Goal: Task Accomplishment & Management: Manage account settings

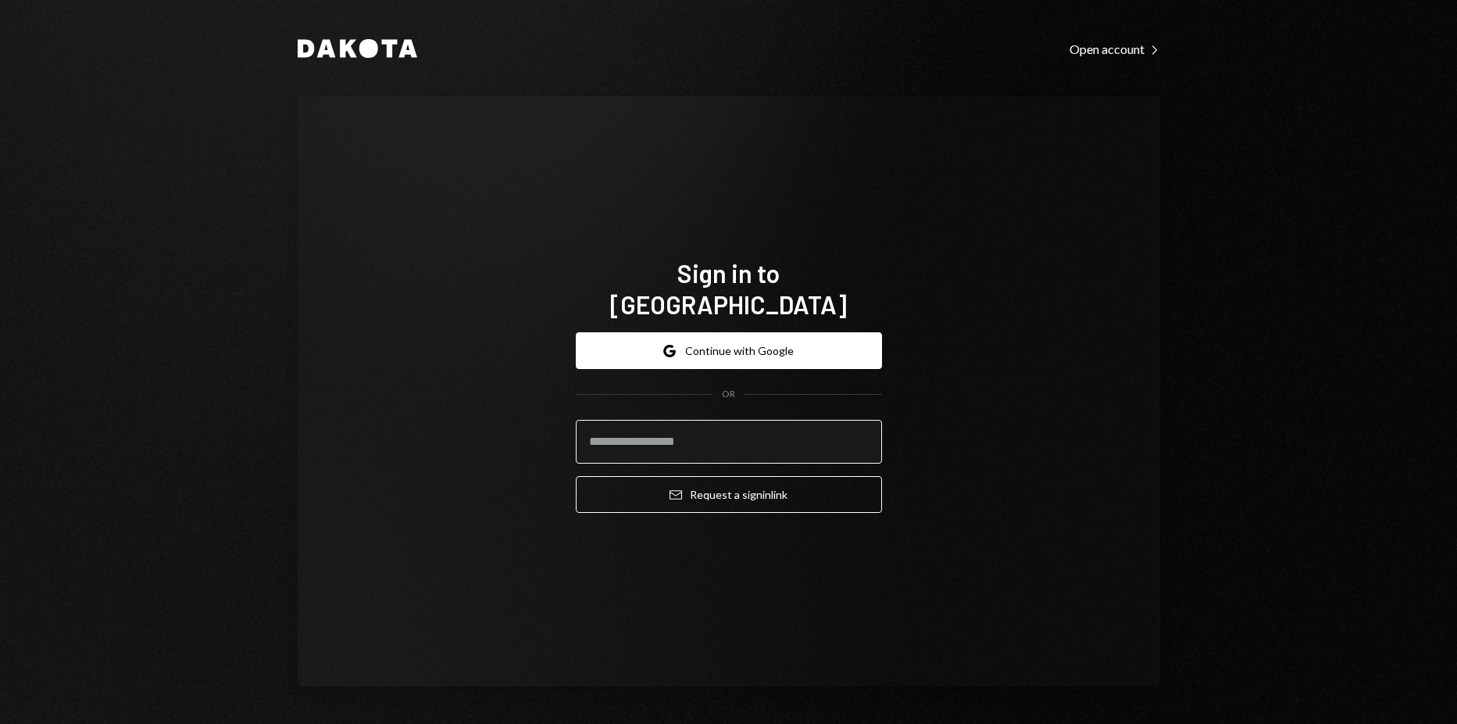
click at [745, 420] on input "email" at bounding box center [729, 442] width 306 height 44
type input "**********"
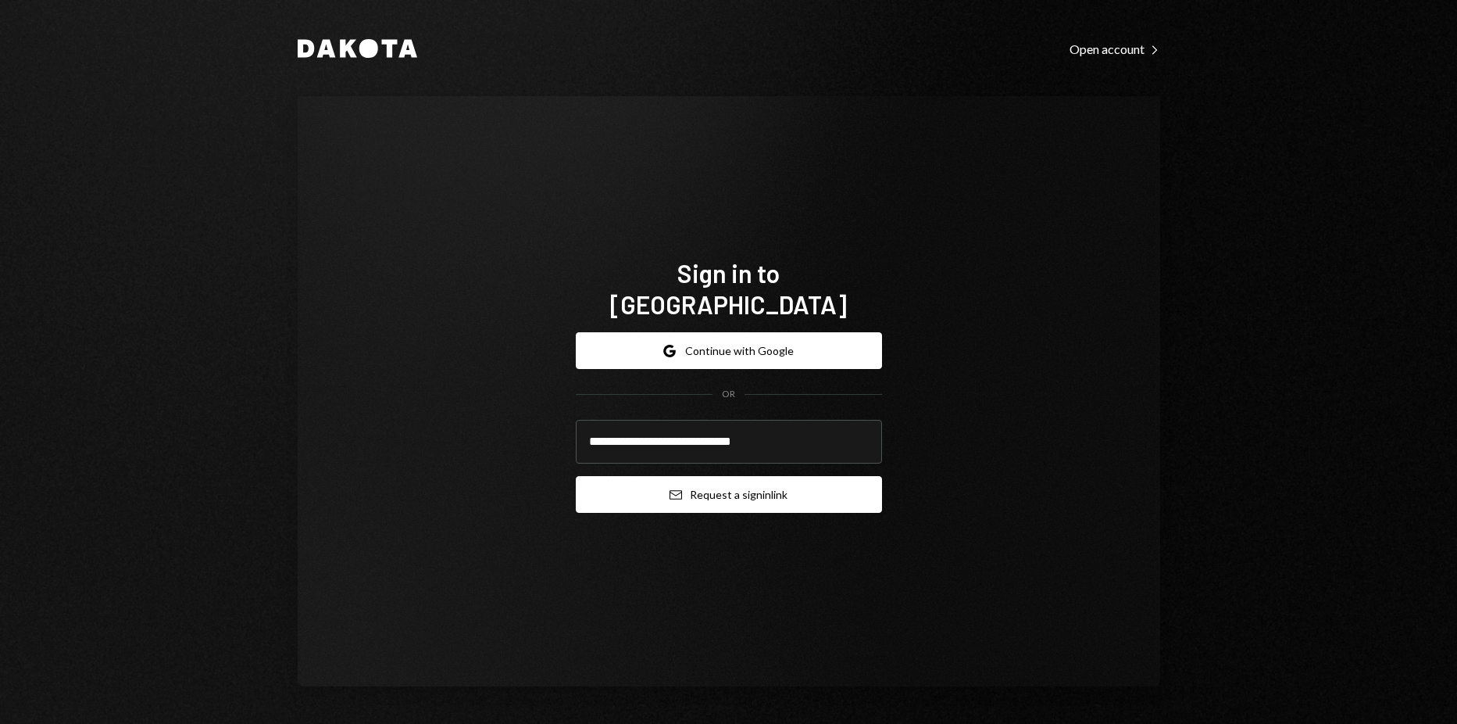
click at [729, 476] on button "Email Request a sign in link" at bounding box center [729, 494] width 306 height 37
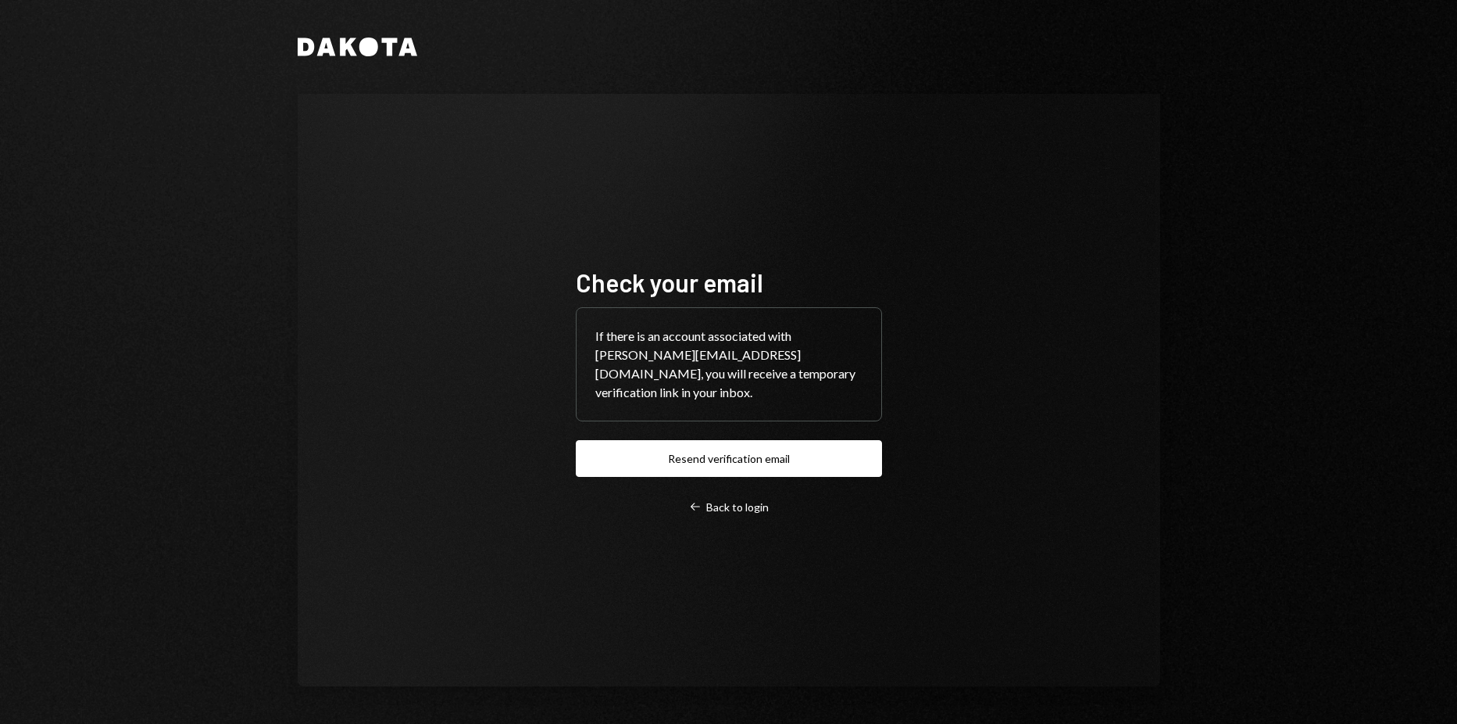
click at [175, 248] on div "Dakota Check your email If there is an account associated with harrison@autonom…" at bounding box center [728, 362] width 1457 height 724
click at [752, 448] on button "Resend verification email" at bounding box center [729, 458] width 306 height 37
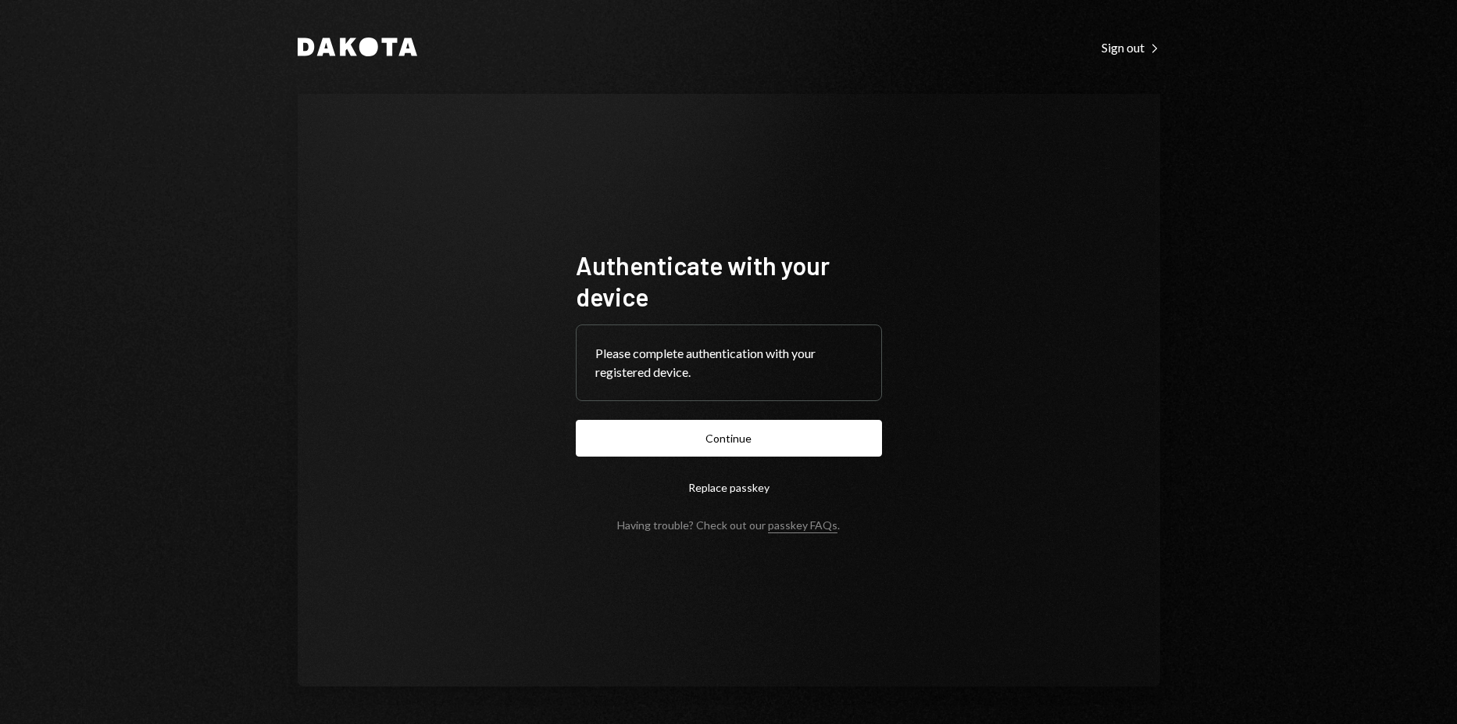
click at [209, 159] on div "Dakota Sign out Right Caret Authenticate with your device Please complete authe…" at bounding box center [728, 362] width 1457 height 724
click at [707, 438] on button "Continue" at bounding box center [729, 438] width 306 height 37
click at [771, 449] on button "Continue" at bounding box center [729, 438] width 306 height 37
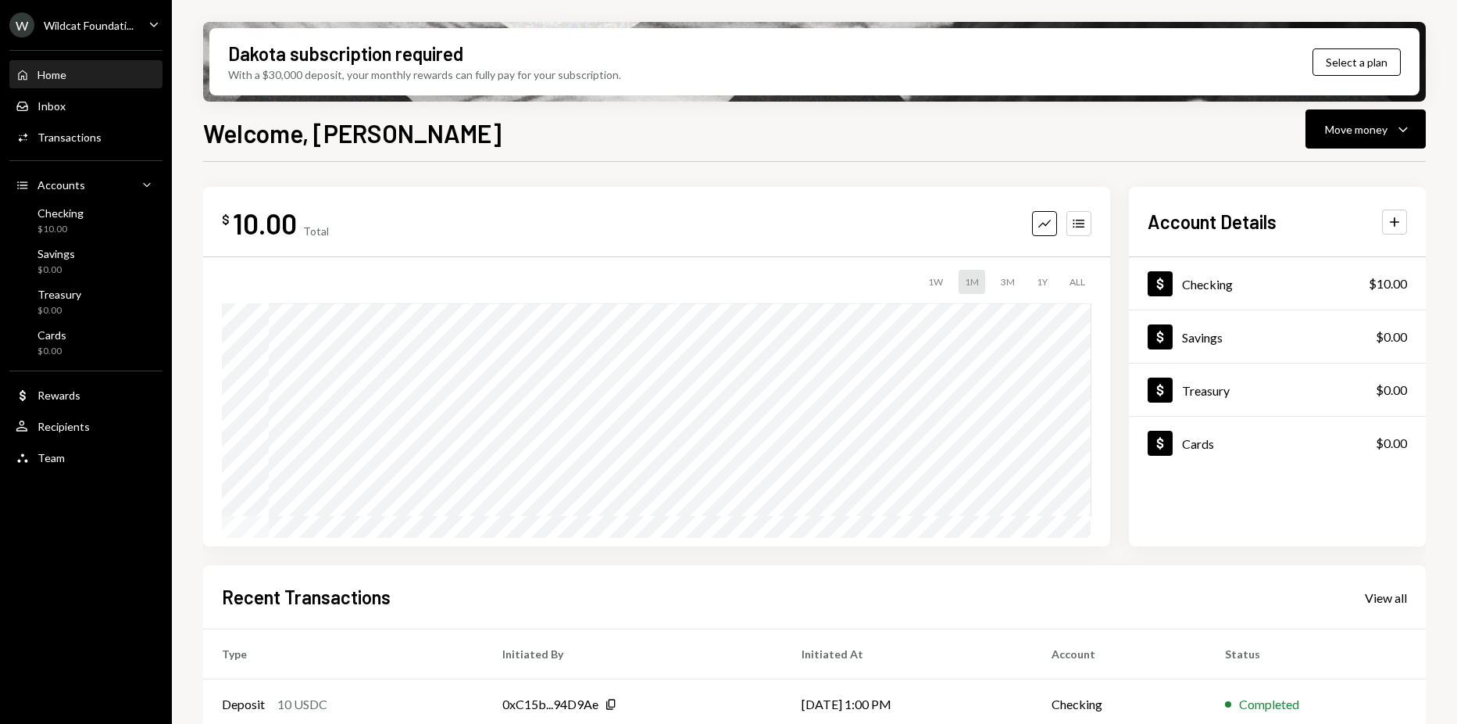
click at [105, 30] on div "Wildcat Foundati..." at bounding box center [89, 25] width 90 height 13
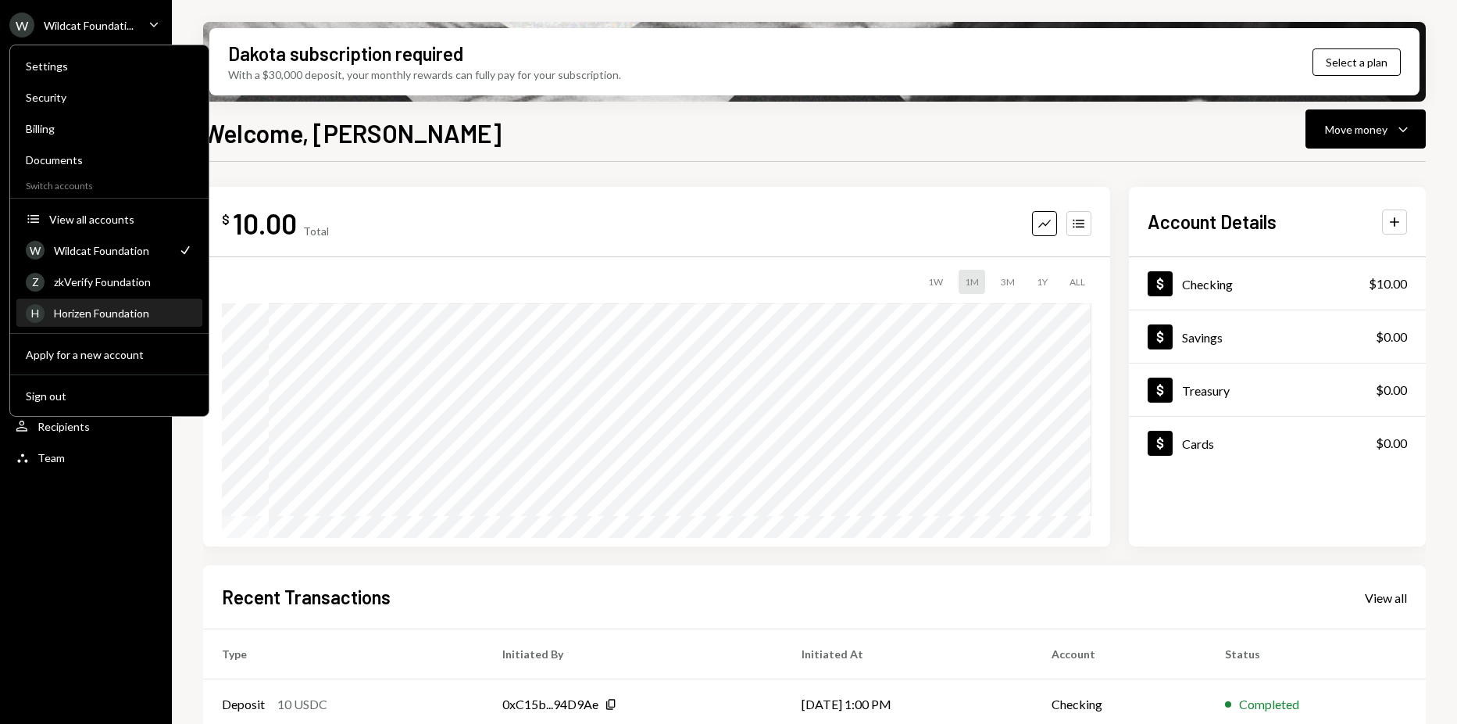
click at [91, 320] on div "H Horizen Foundation" at bounding box center [109, 313] width 167 height 27
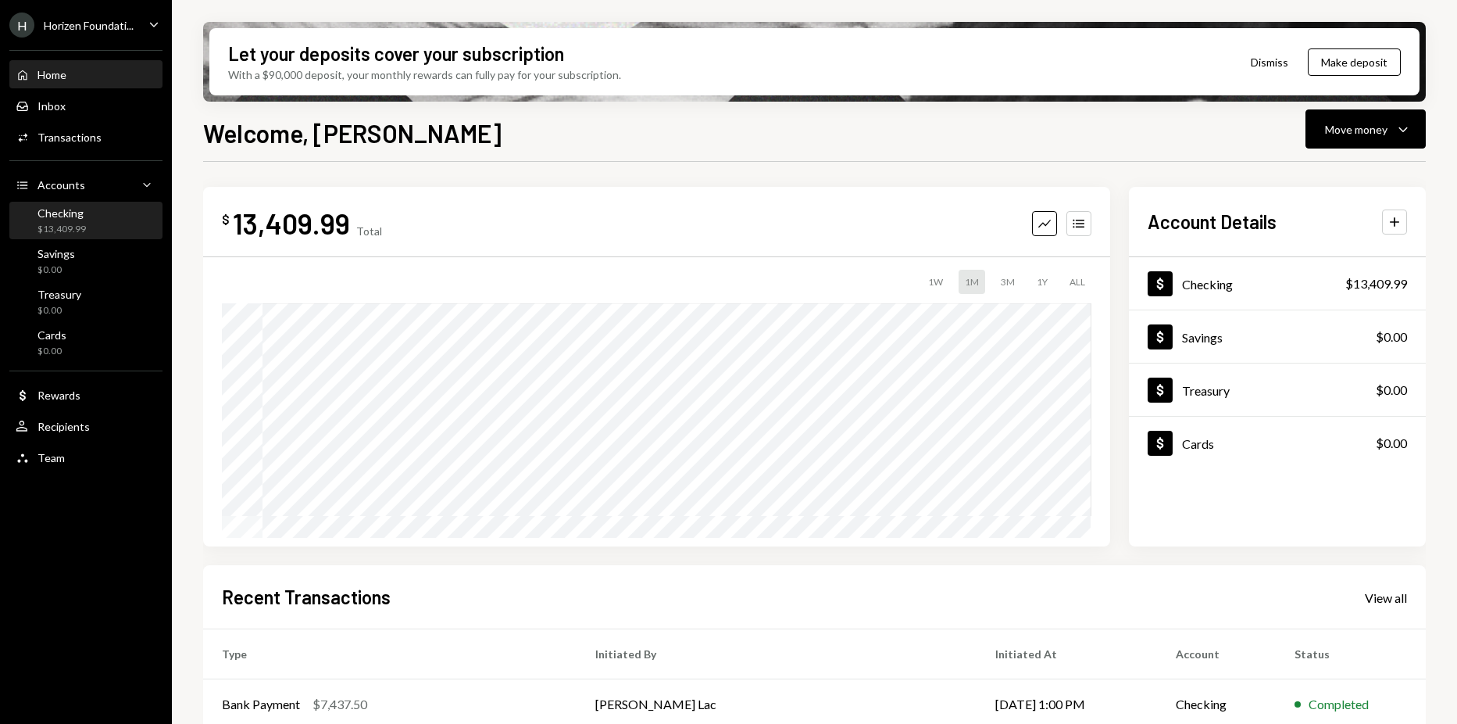
click at [71, 215] on div "Checking" at bounding box center [62, 212] width 48 height 13
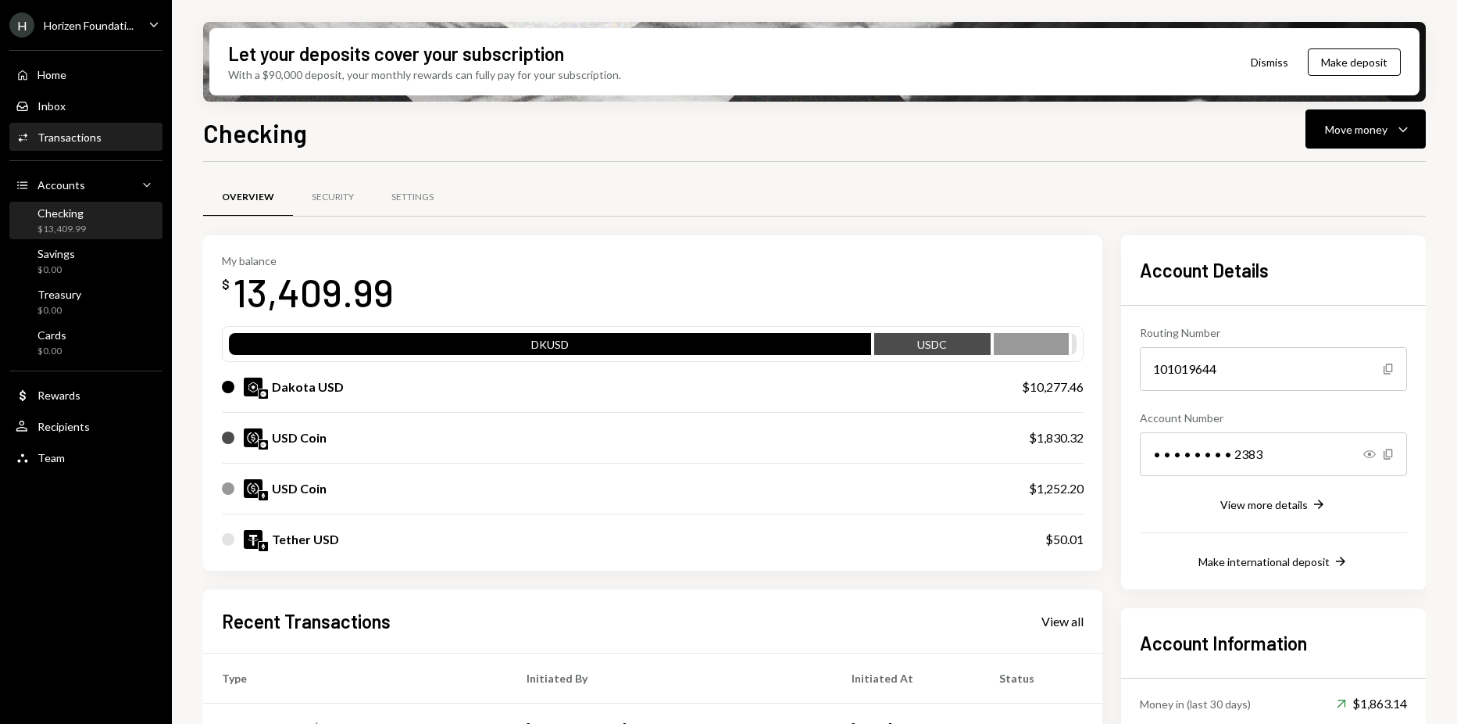
click at [78, 134] on div "Transactions" at bounding box center [70, 136] width 64 height 13
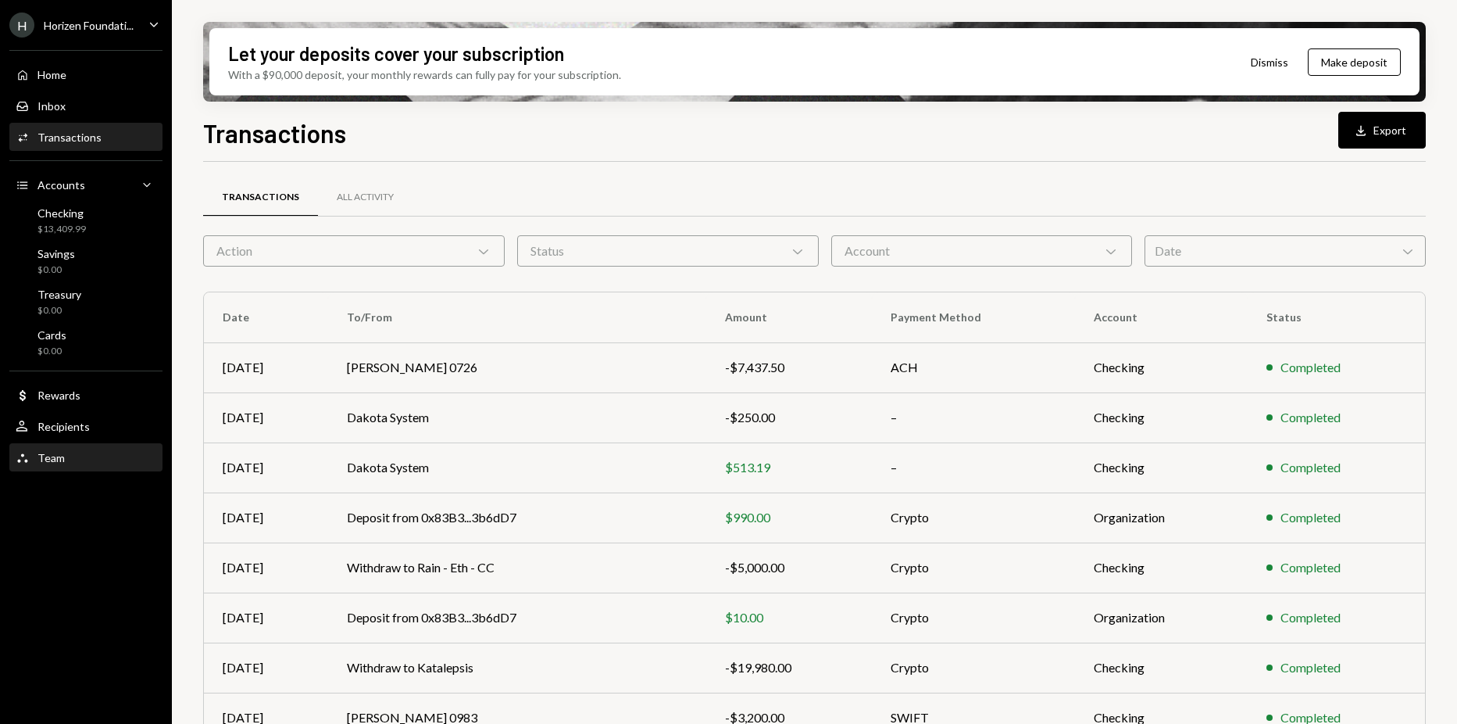
click at [80, 445] on div "Team Team" at bounding box center [86, 458] width 141 height 27
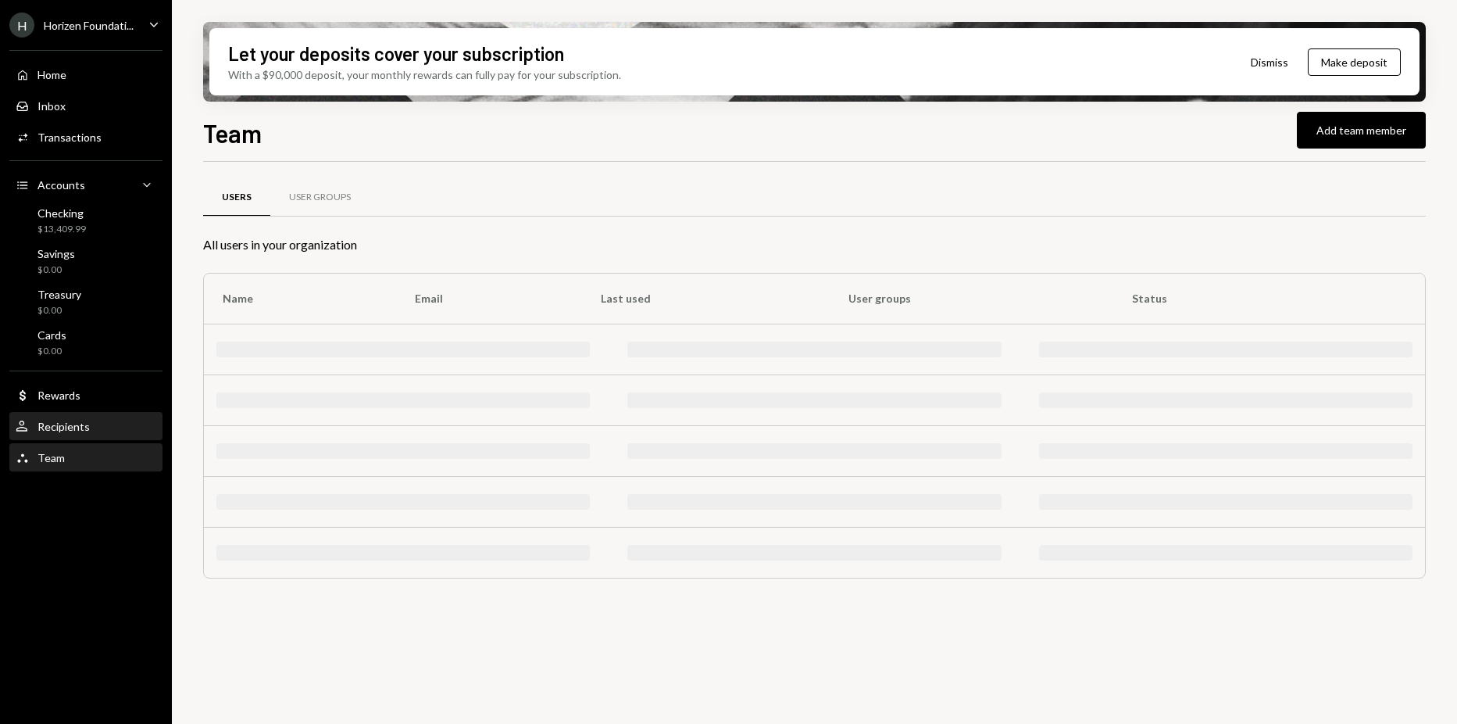
click at [82, 436] on div "User Recipients" at bounding box center [86, 426] width 141 height 27
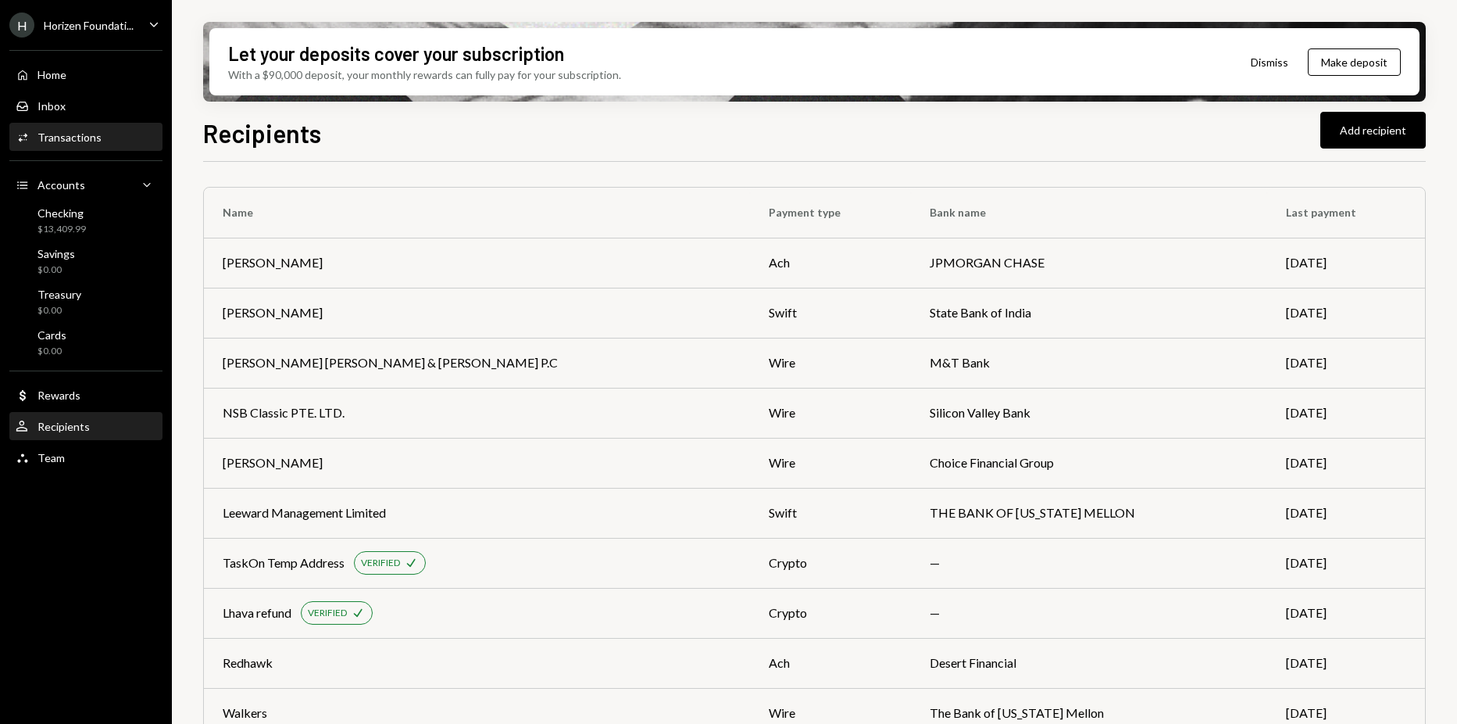
click at [101, 130] on div "Activities Transactions" at bounding box center [86, 137] width 141 height 14
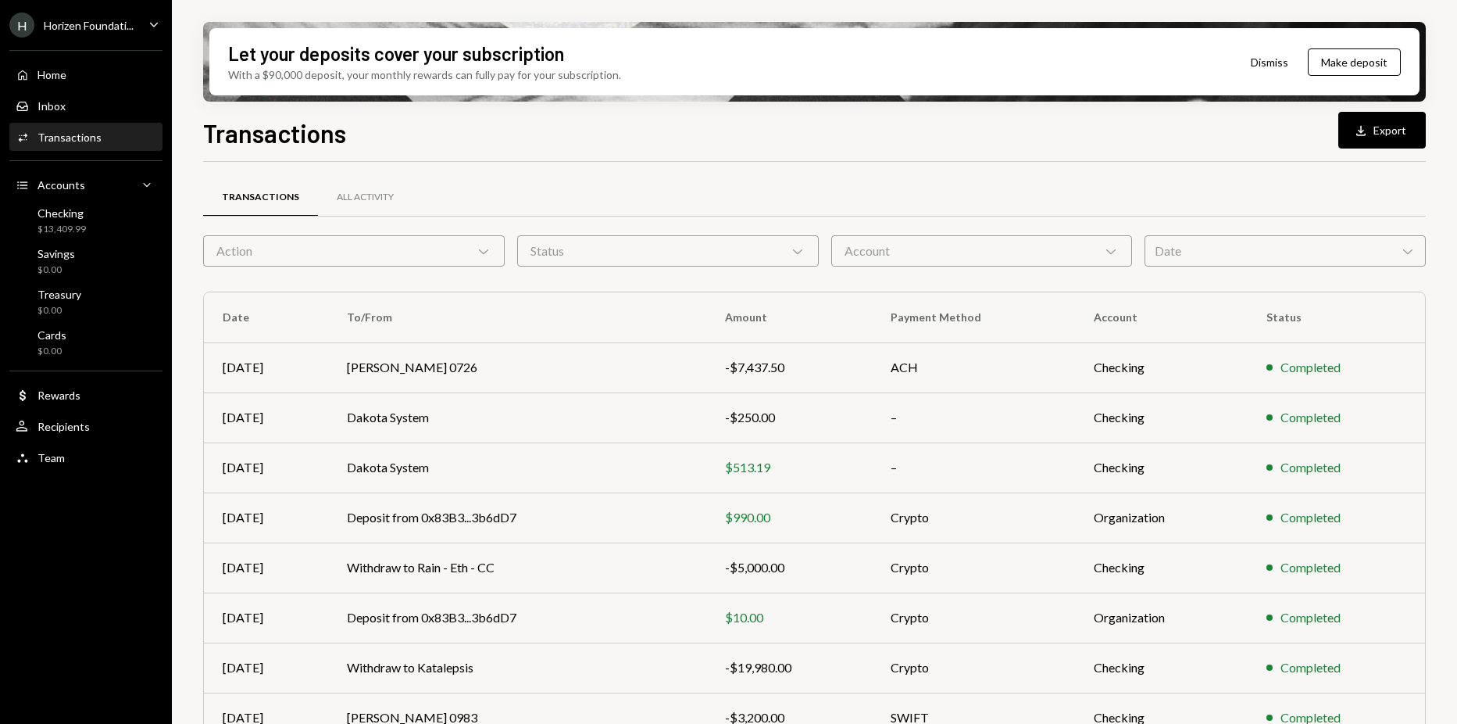
click at [878, 237] on div "Account Chevron Down" at bounding box center [982, 250] width 302 height 31
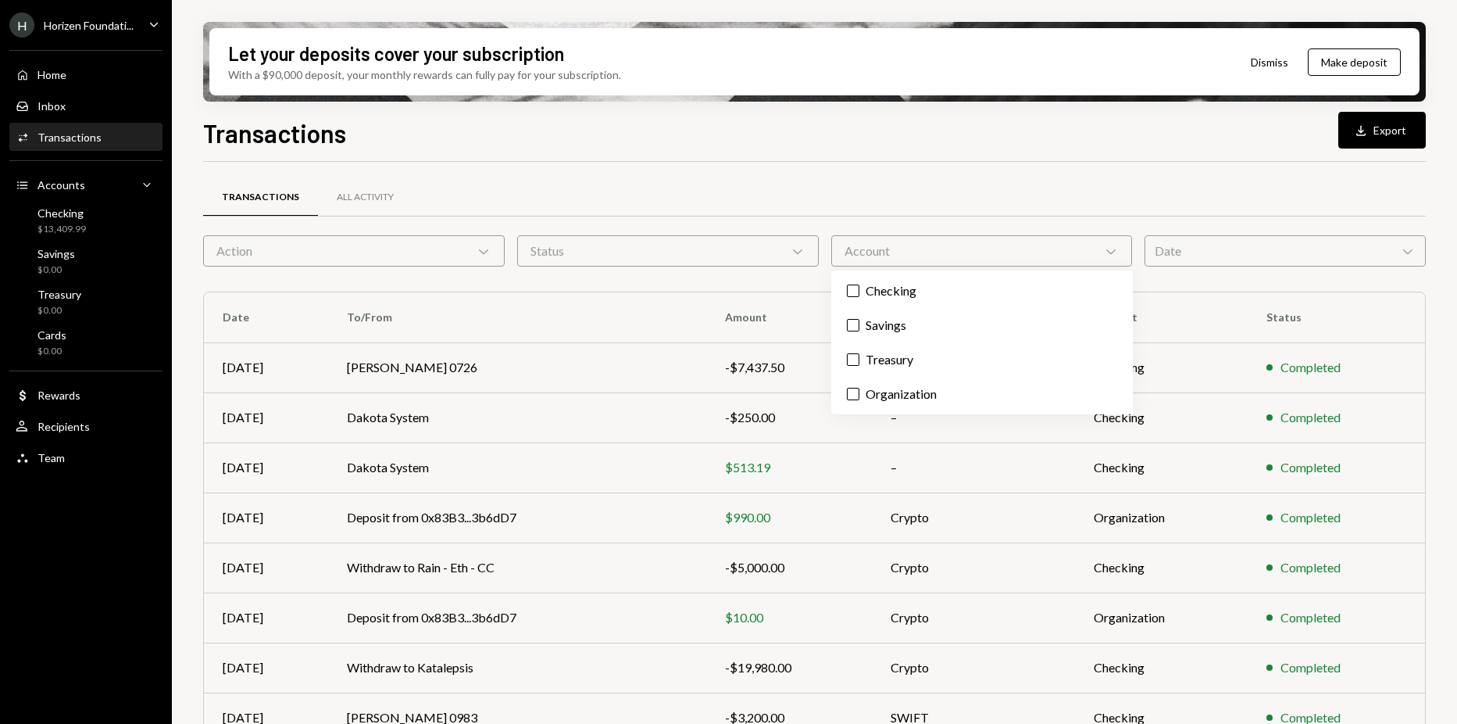
click at [878, 237] on div "Account Chevron Down" at bounding box center [982, 250] width 302 height 31
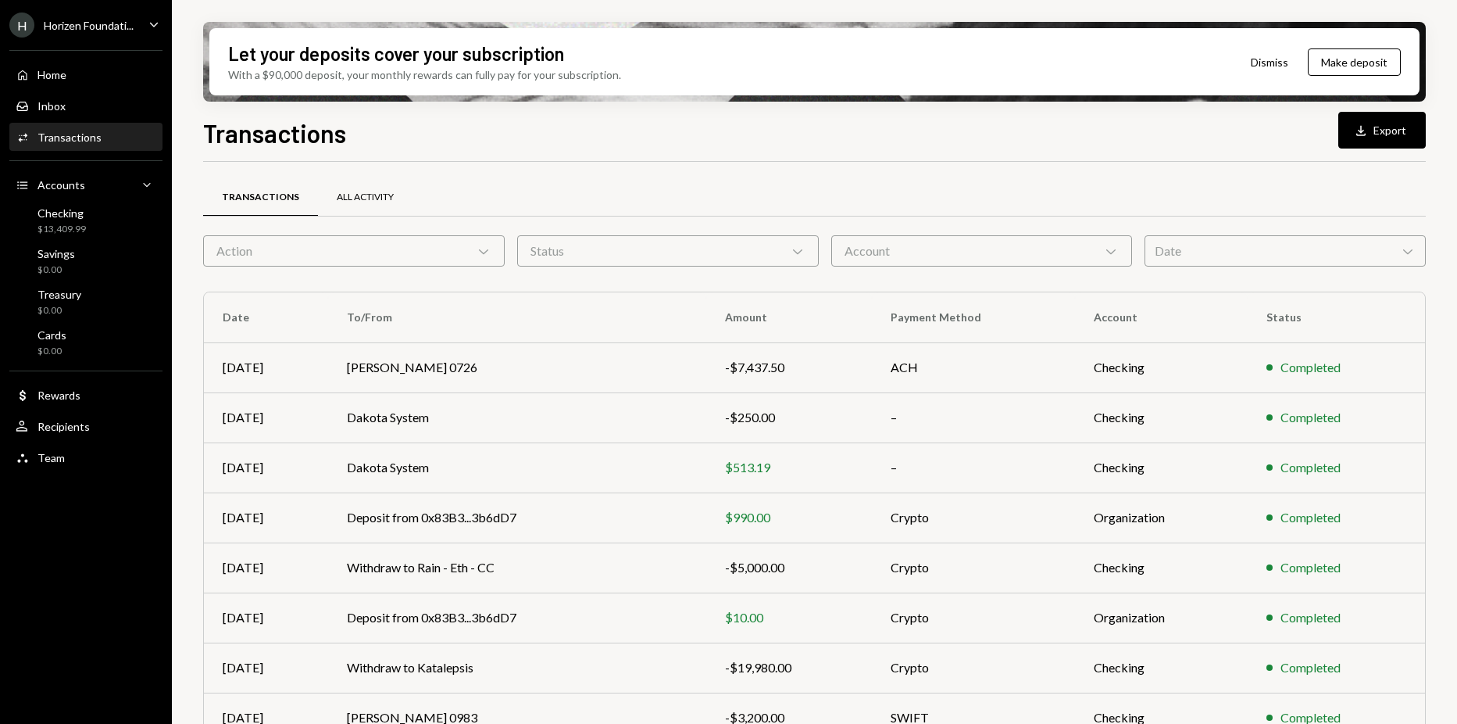
click at [360, 187] on div "All Activity" at bounding box center [365, 198] width 95 height 38
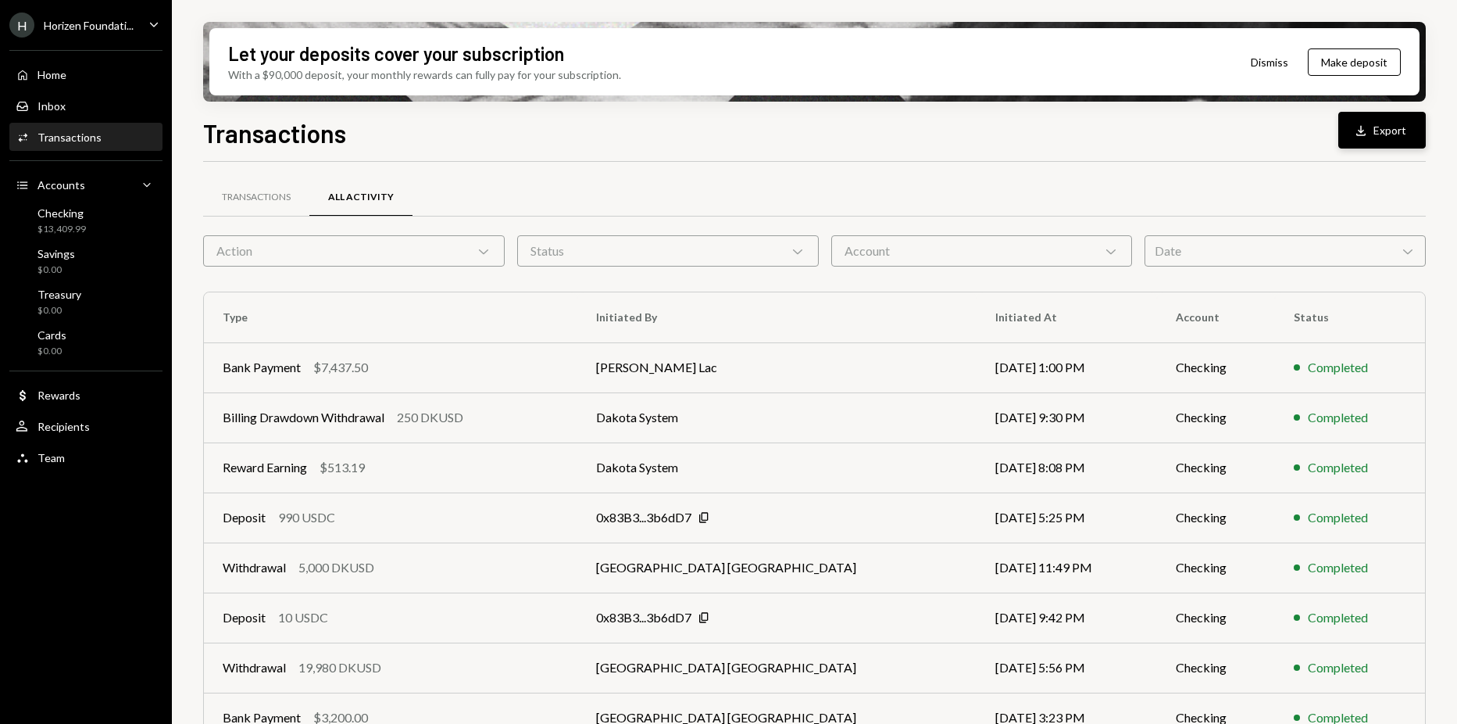
click at [1389, 138] on button "Download Export" at bounding box center [1383, 130] width 88 height 37
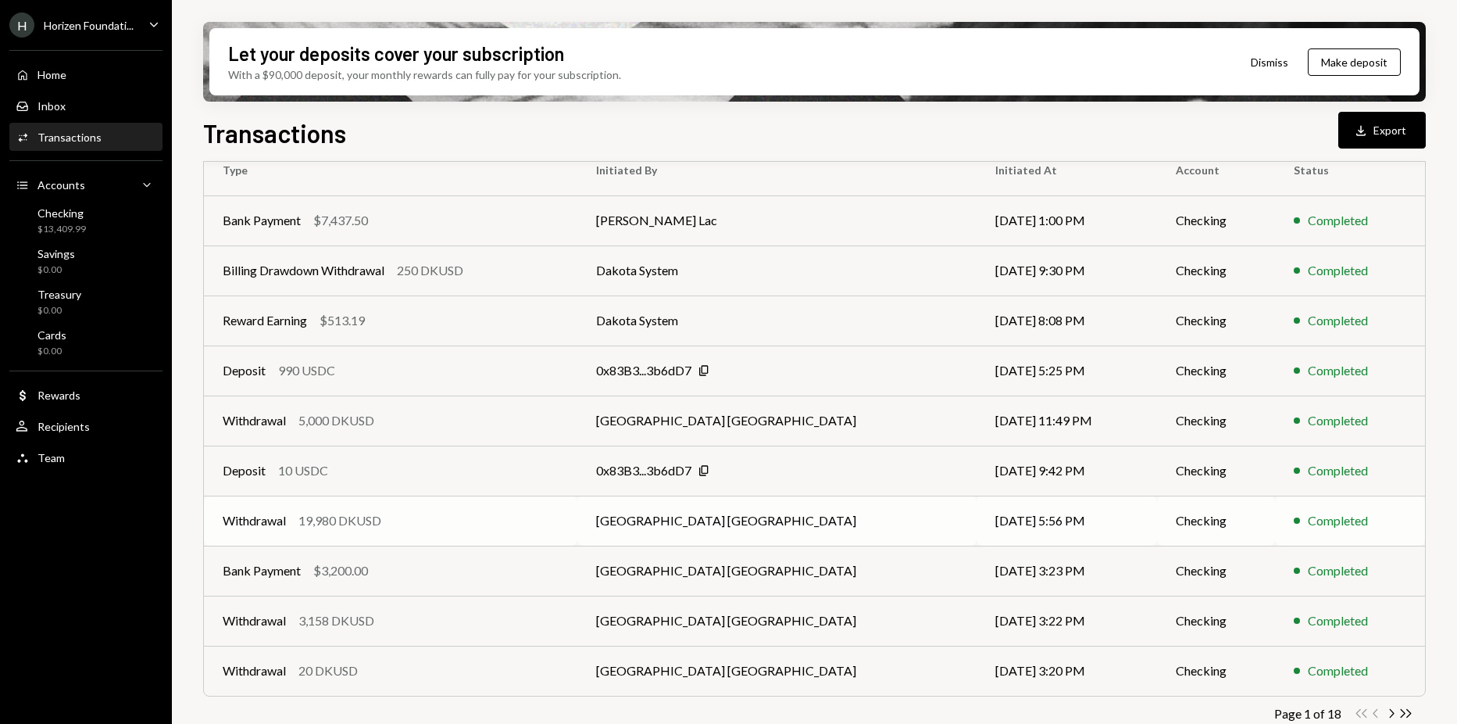
scroll to position [166, 0]
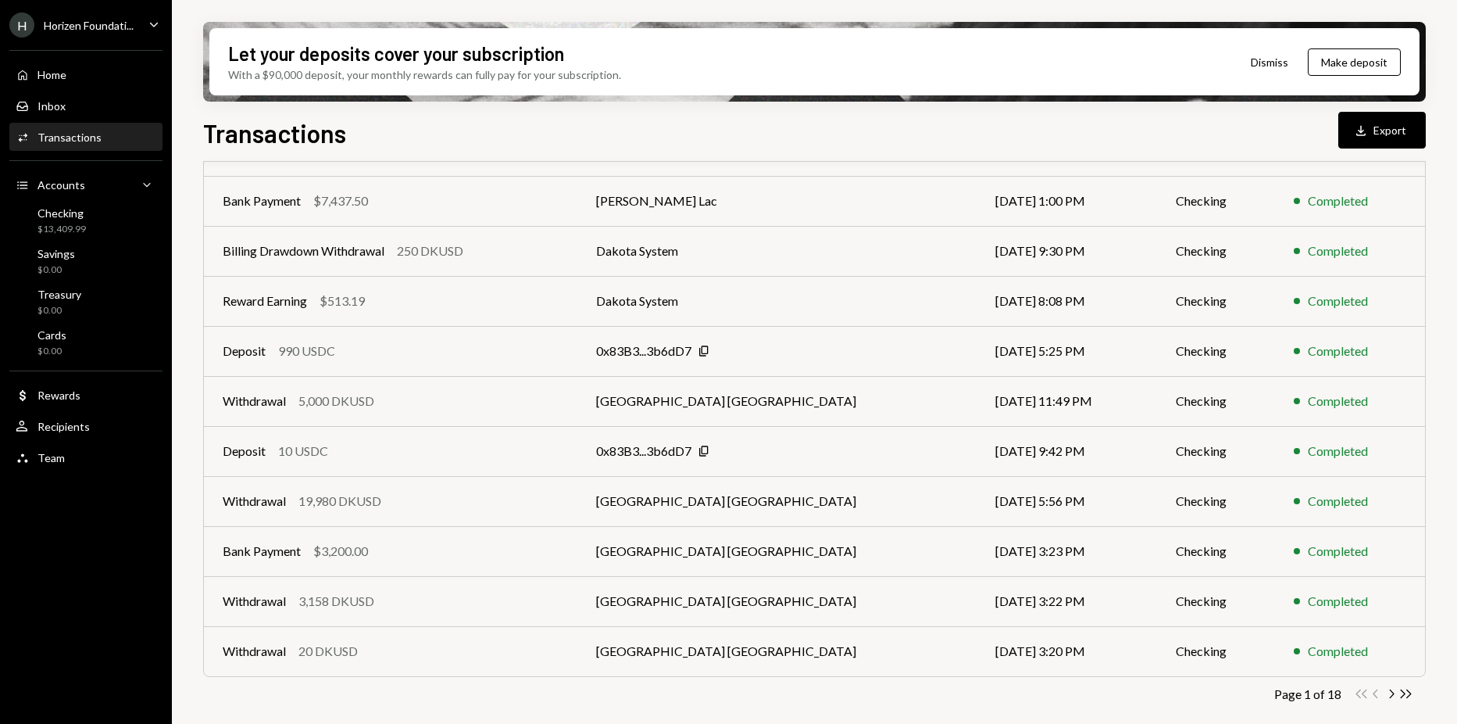
click at [74, 147] on div "Activities Transactions" at bounding box center [86, 137] width 141 height 27
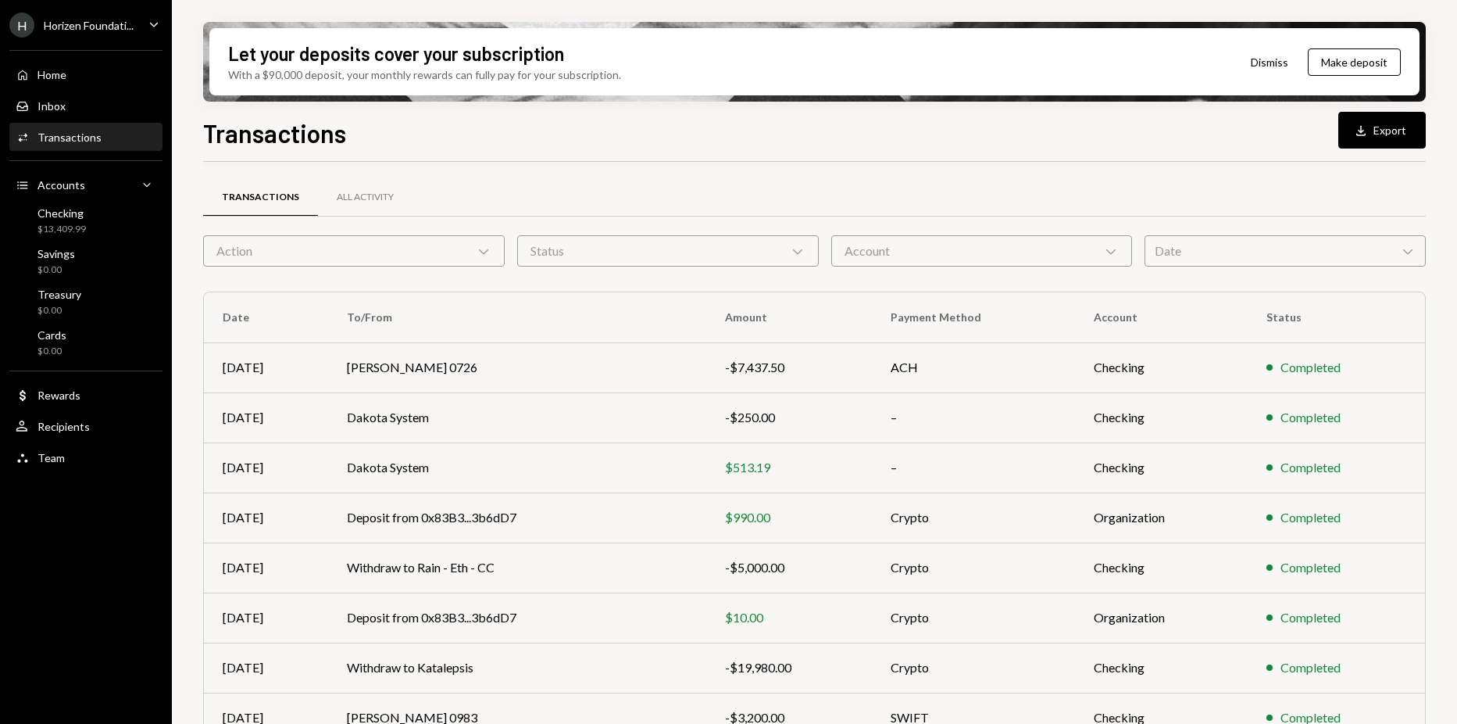
scroll to position [166, 0]
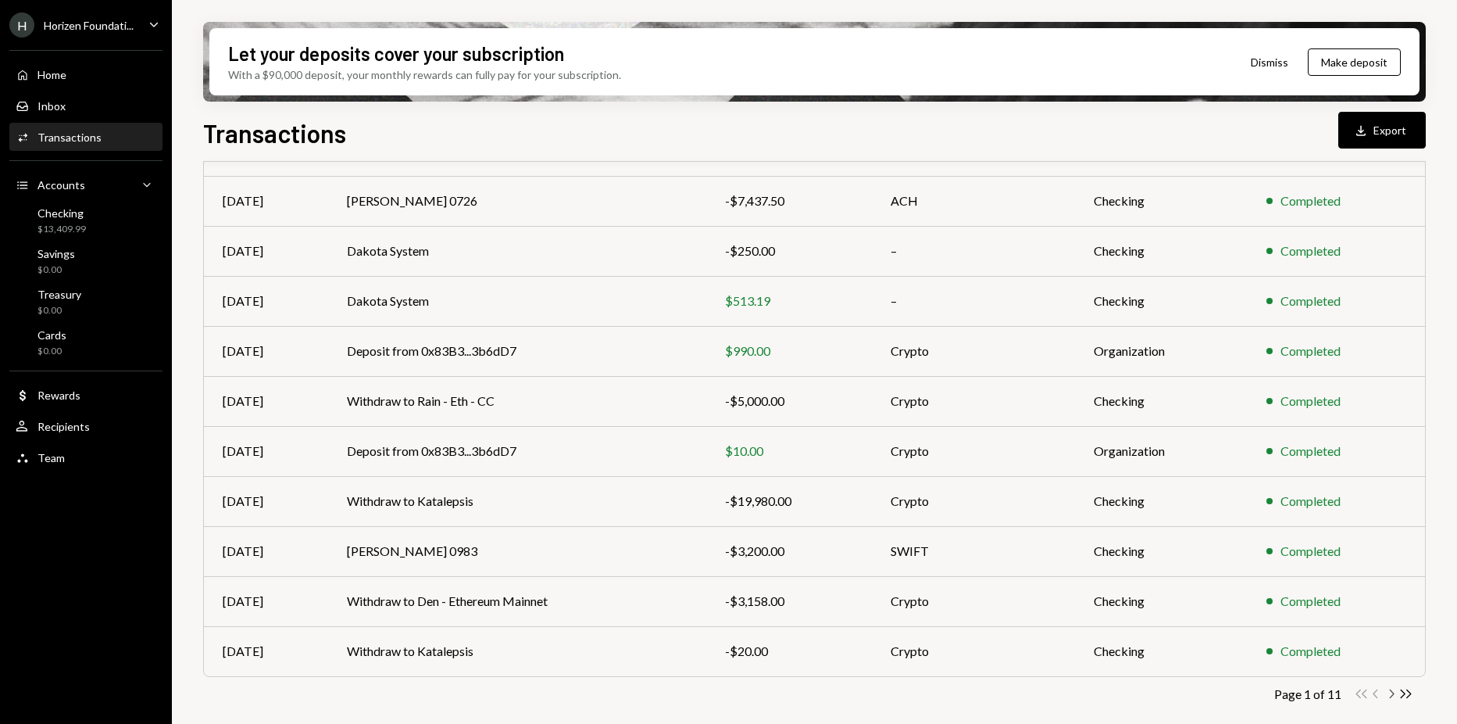
click at [1389, 690] on icon "Chevron Right" at bounding box center [1391, 693] width 15 height 15
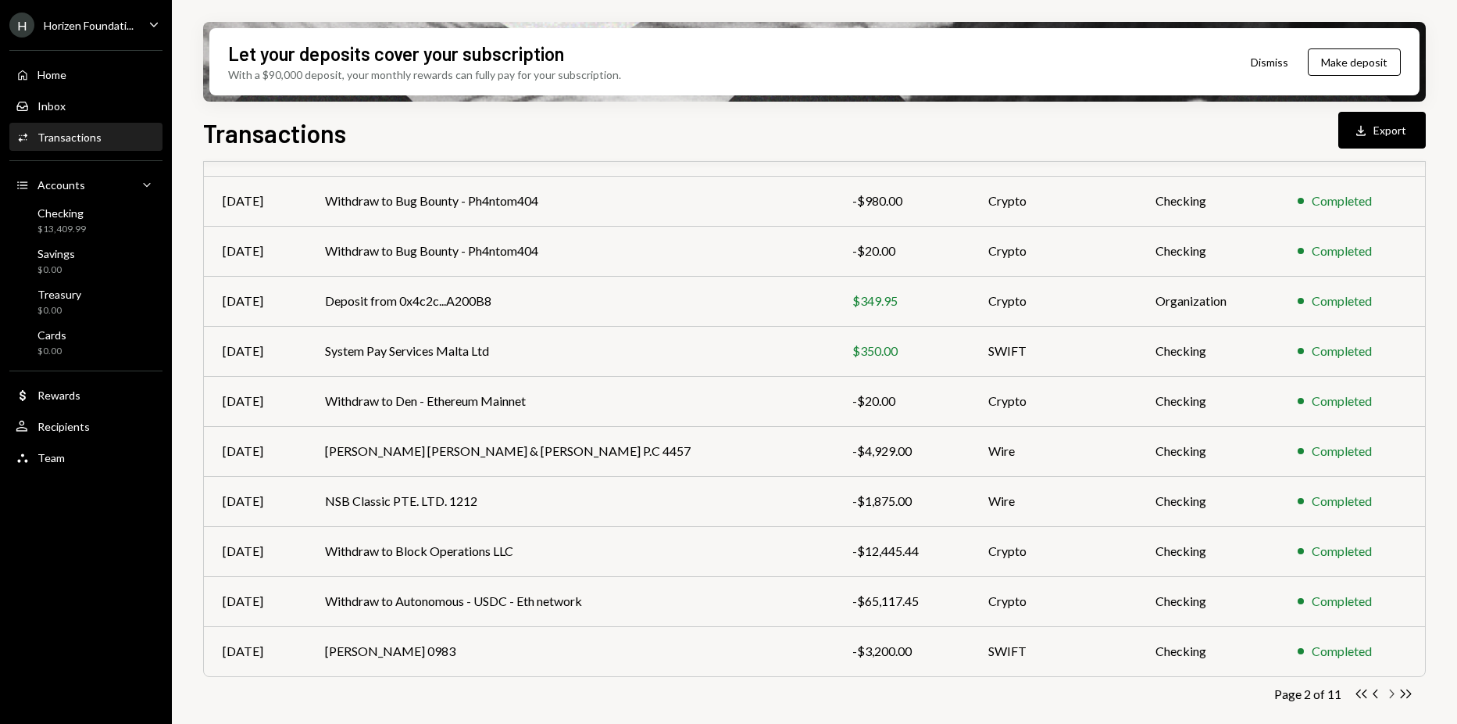
click at [1393, 697] on icon "Chevron Right" at bounding box center [1391, 693] width 15 height 15
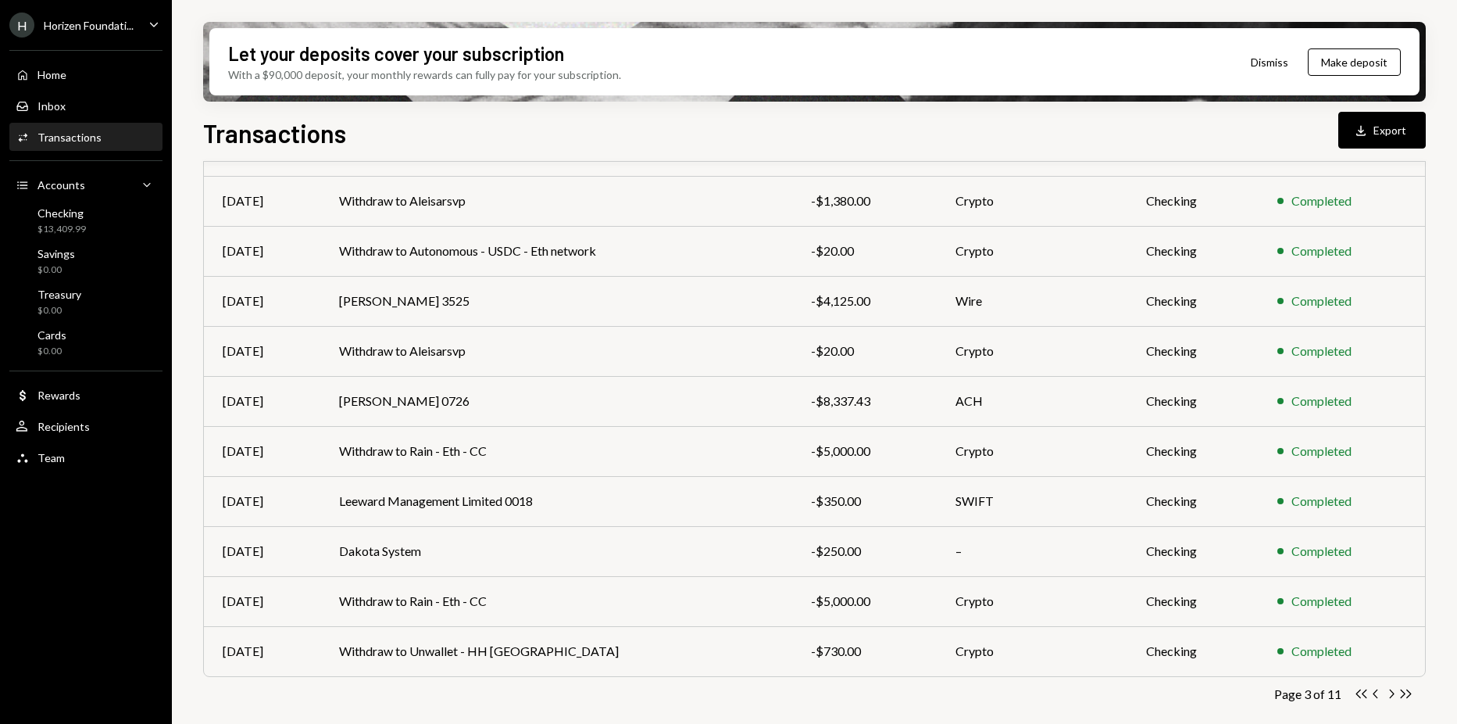
click at [511, 113] on div "Let your deposits cover your subscription With a $90,000 deposit, your monthly …" at bounding box center [814, 362] width 1285 height 724
